Goal: Task Accomplishment & Management: Manage account settings

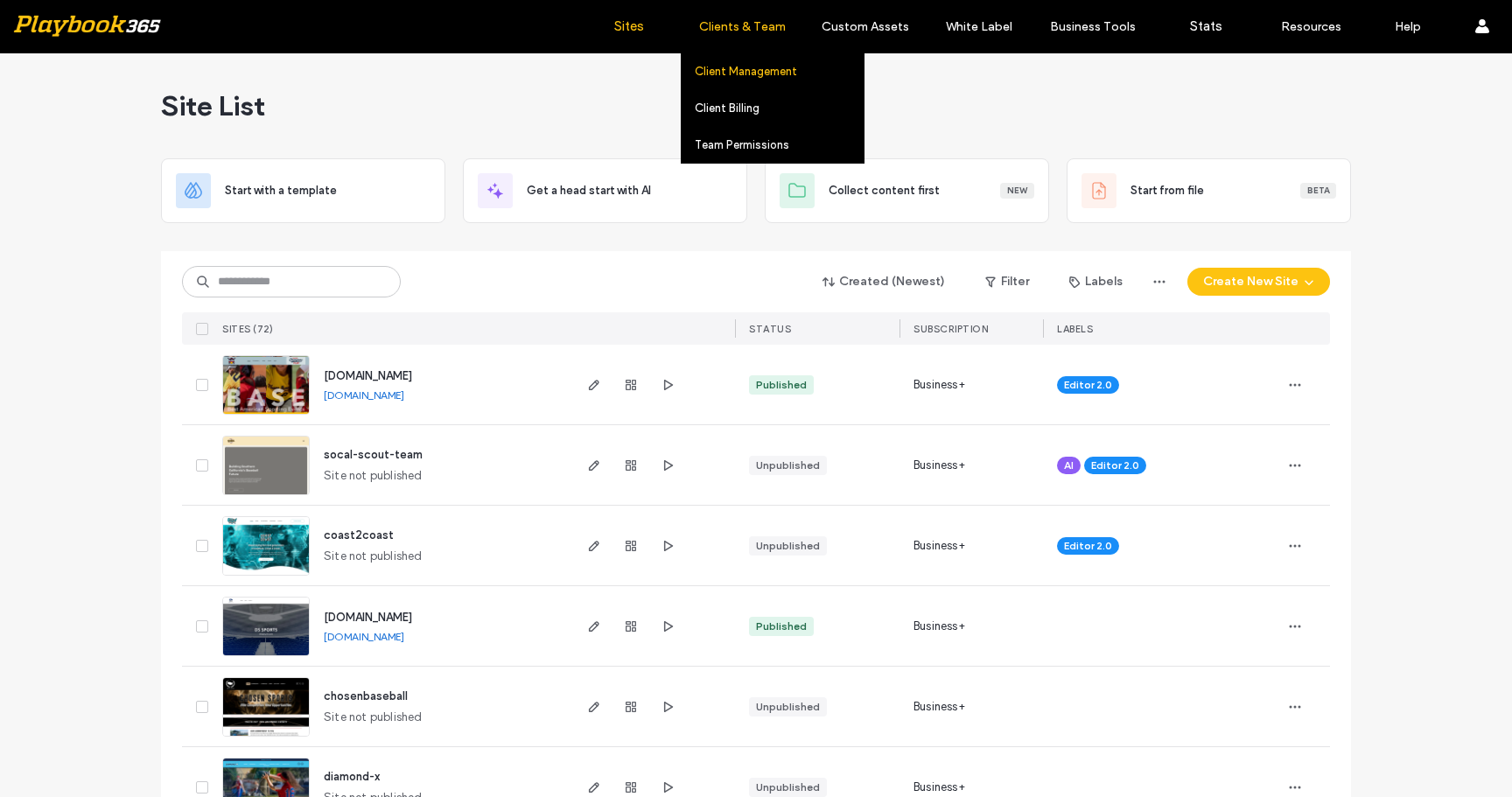
click at [755, 61] on link "Client Management" at bounding box center [779, 71] width 169 height 36
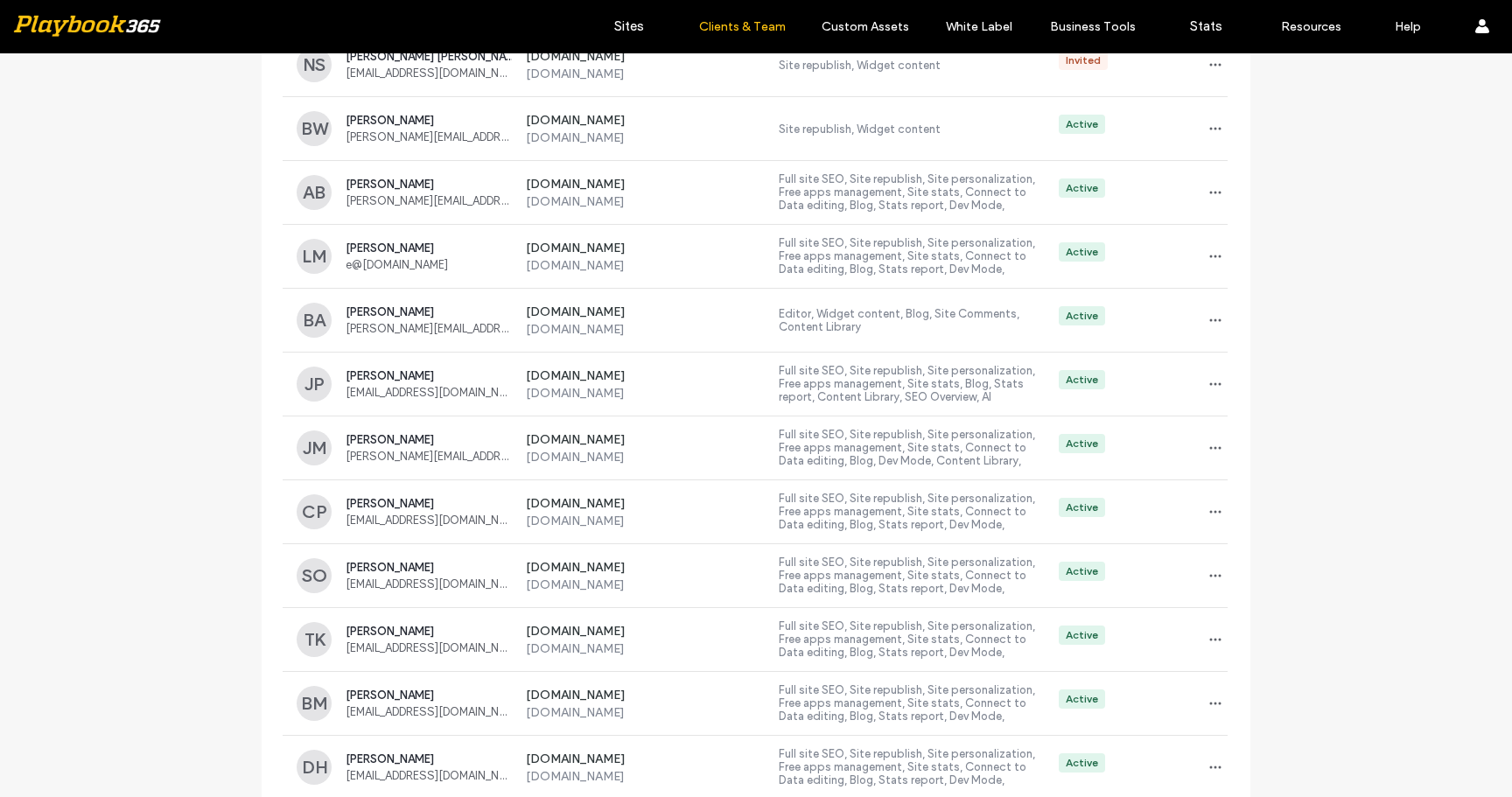
scroll to position [867, 0]
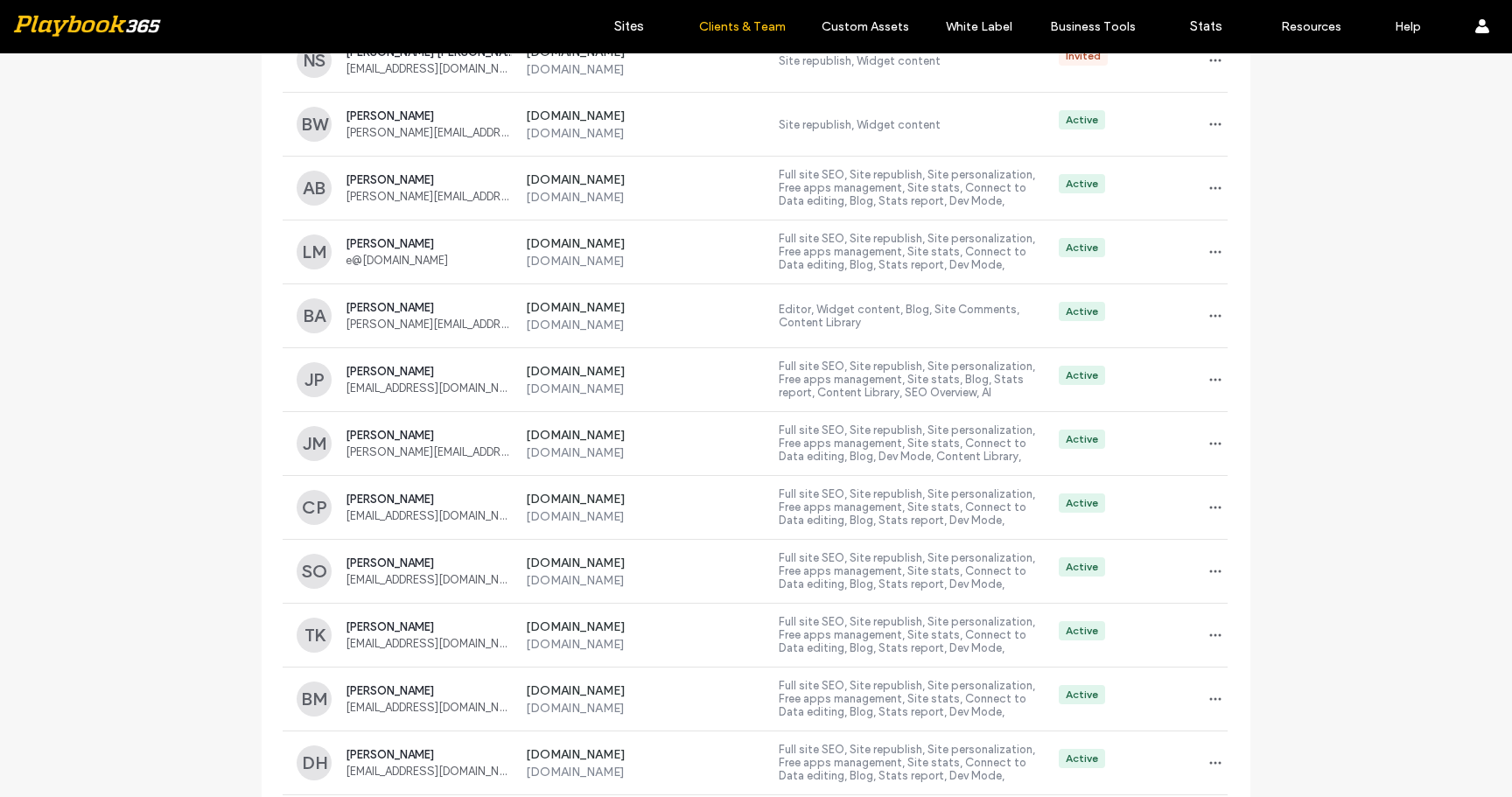
click at [191, 399] on div "Client Management Manage your clients every step of the way, from the moment th…" at bounding box center [756, 795] width 1512 height 3217
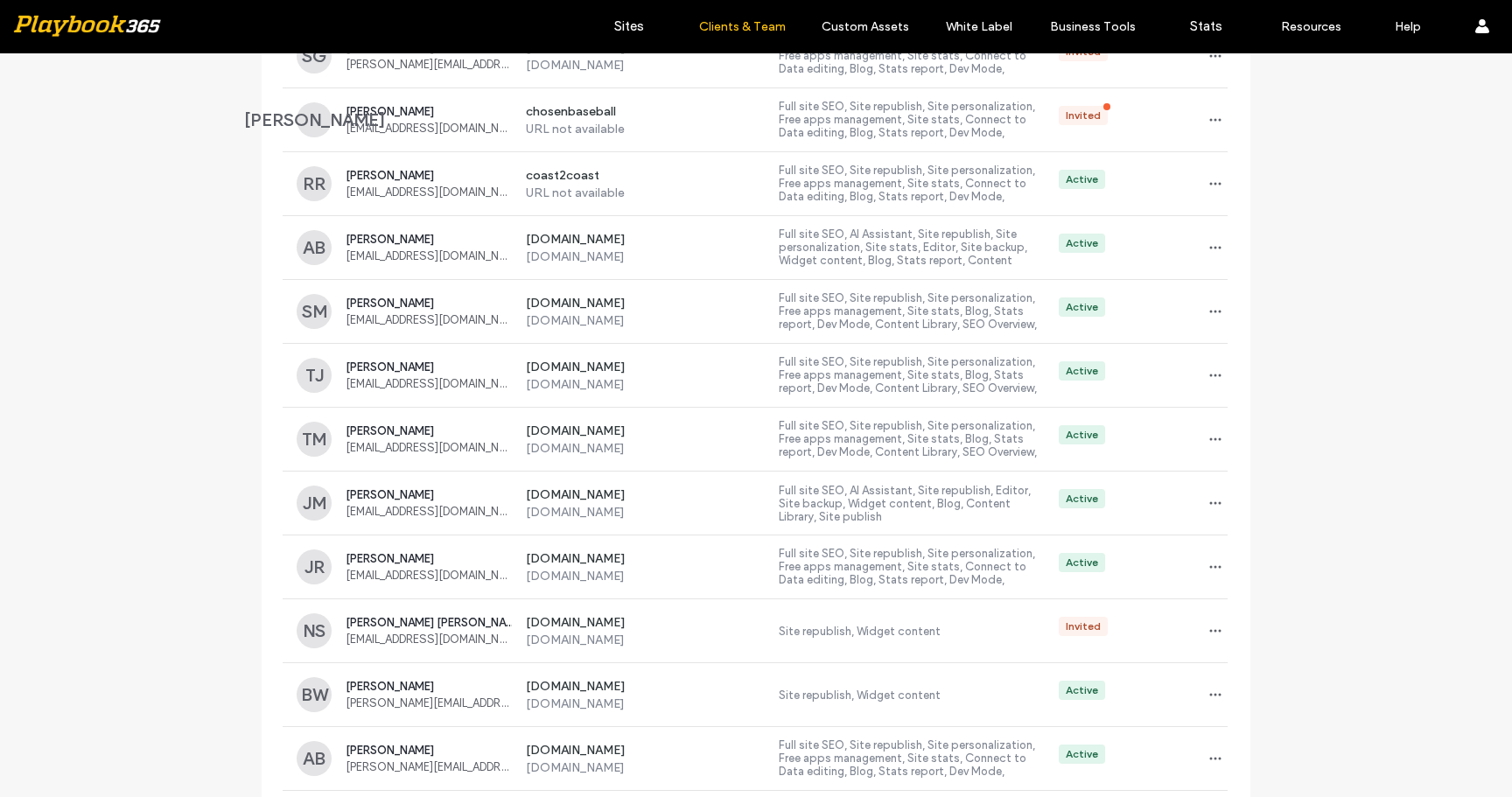
scroll to position [0, 0]
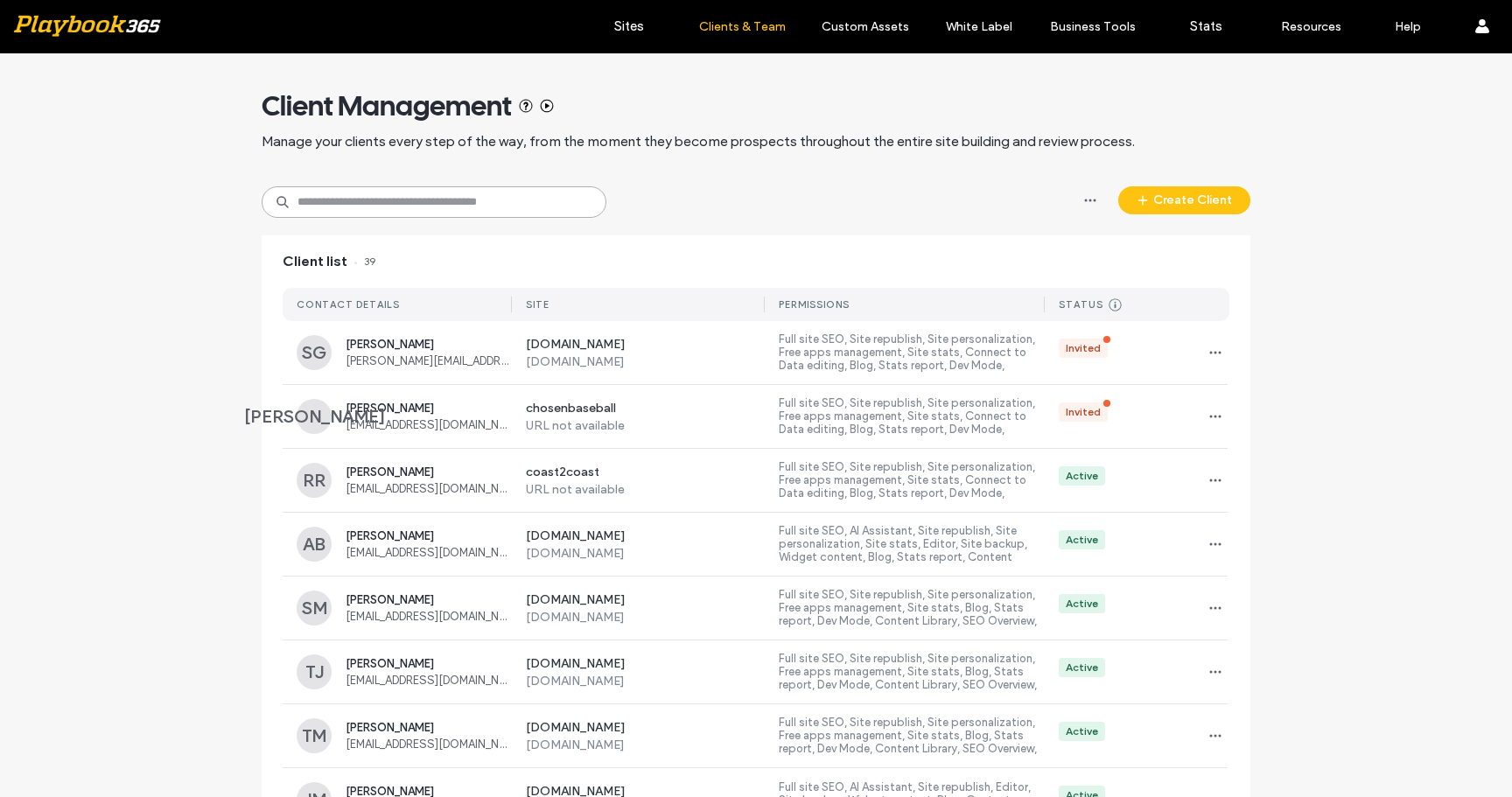
click at [388, 207] on input at bounding box center [434, 202] width 345 height 31
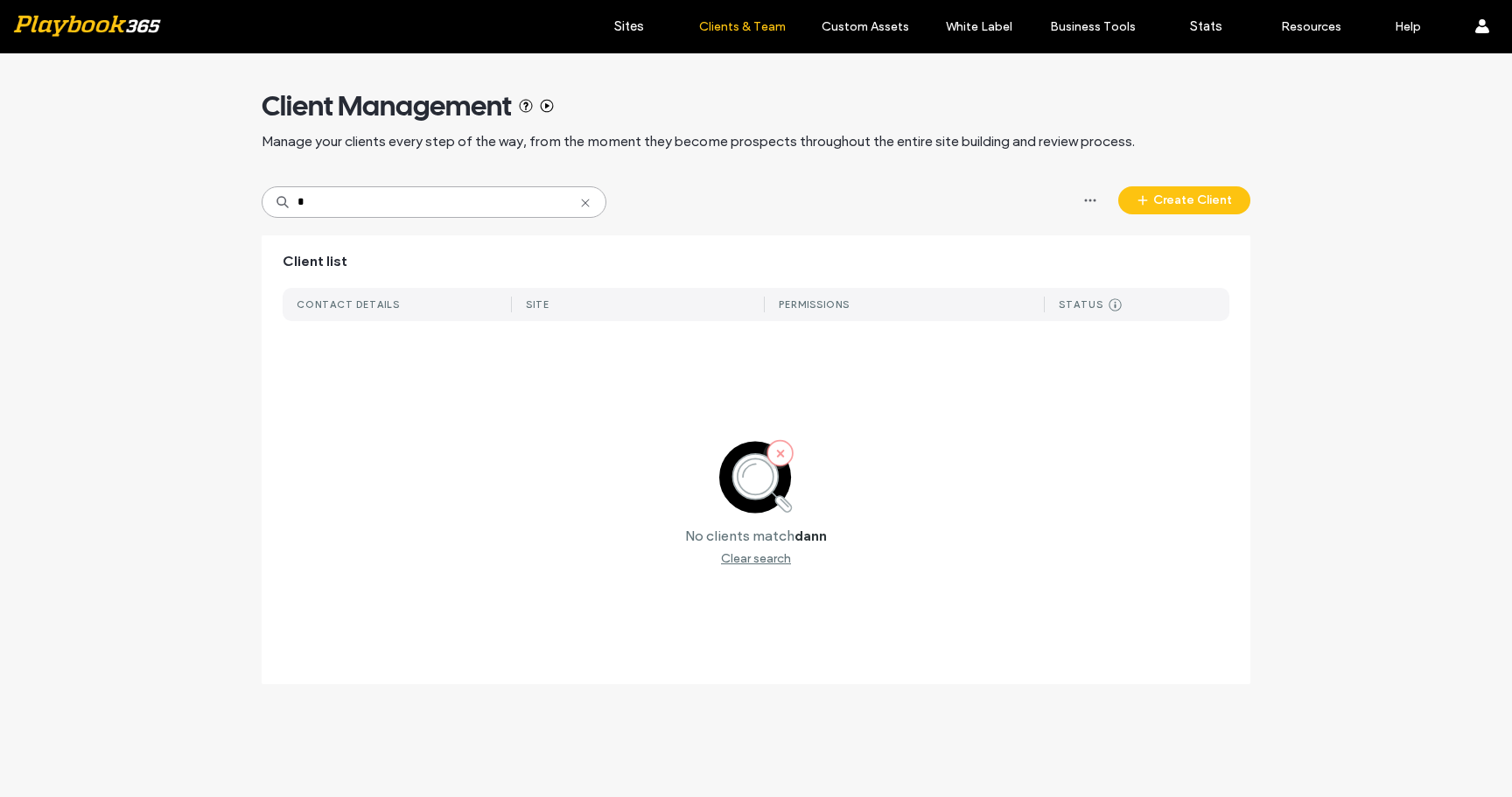
type input "*"
type input "***"
